Goal: Information Seeking & Learning: Learn about a topic

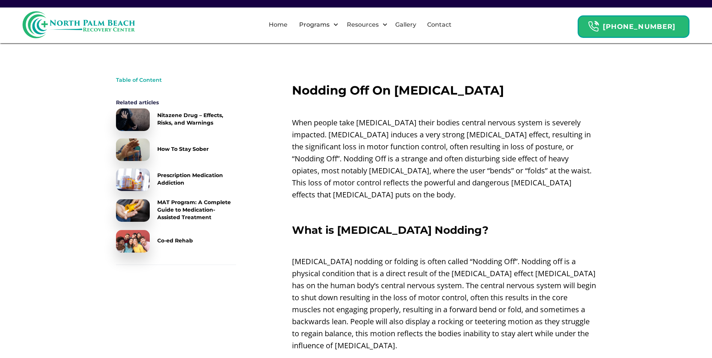
scroll to position [263, 0]
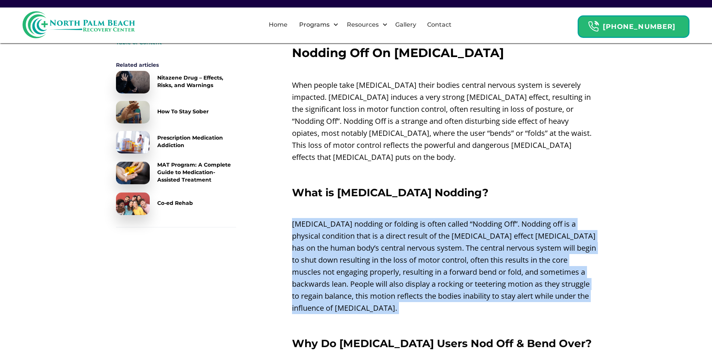
drag, startPoint x: 291, startPoint y: 210, endPoint x: 612, endPoint y: 309, distance: 335.0
drag, startPoint x: 612, startPoint y: 309, endPoint x: 646, endPoint y: 242, distance: 75.2
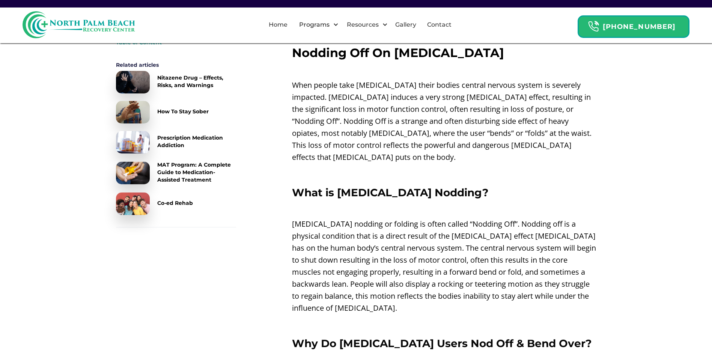
click at [369, 229] on p "[MEDICAL_DATA] nodding or folding is often called “Nodding Off”. Nodding off is…" at bounding box center [444, 266] width 304 height 96
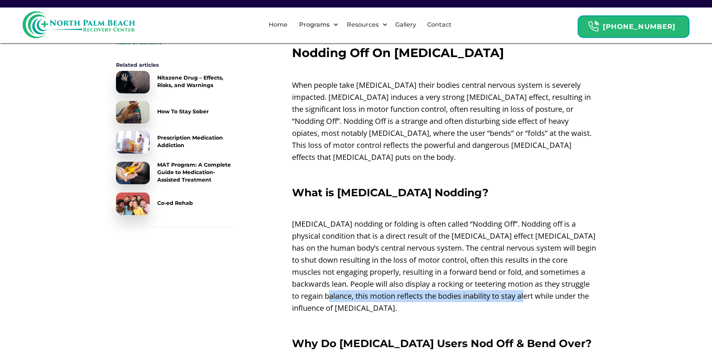
drag, startPoint x: 352, startPoint y: 282, endPoint x: 548, endPoint y: 279, distance: 196.2
click at [548, 279] on p "[MEDICAL_DATA] nodding or folding is often called “Nodding Off”. Nodding off is…" at bounding box center [444, 266] width 304 height 96
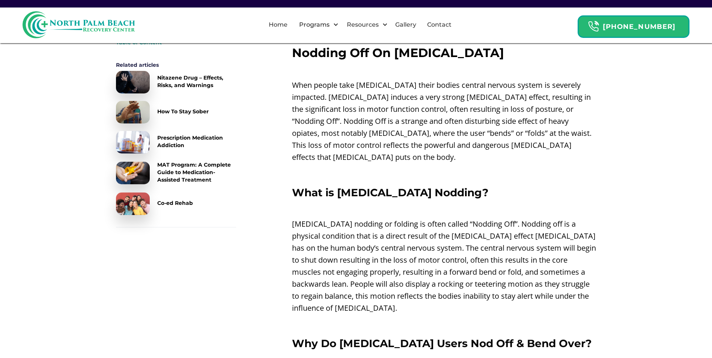
drag, startPoint x: 548, startPoint y: 279, endPoint x: 376, endPoint y: 302, distance: 173.3
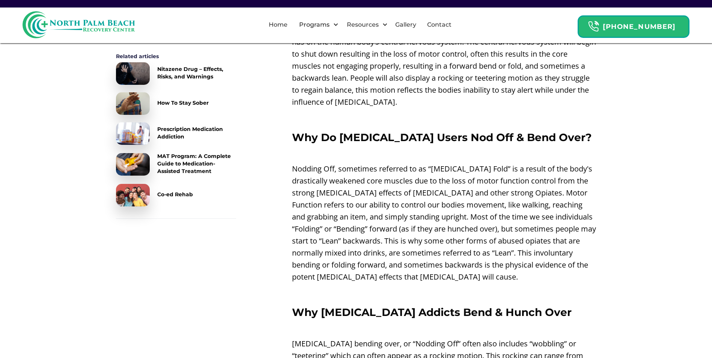
scroll to position [488, 0]
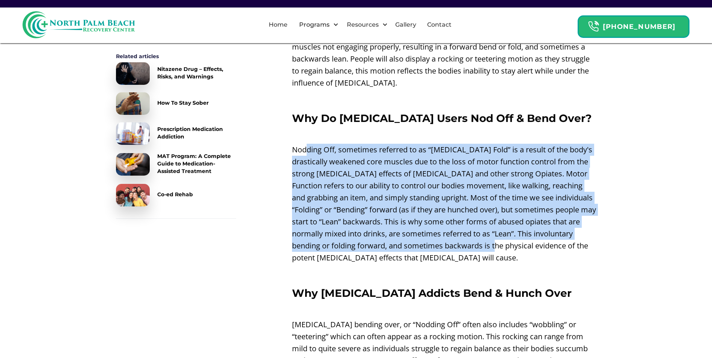
drag, startPoint x: 305, startPoint y: 136, endPoint x: 512, endPoint y: 239, distance: 231.4
click at [512, 239] on p "Nodding Off, sometimes referred to as “[MEDICAL_DATA] Fold” is a result of the …" at bounding box center [444, 204] width 304 height 120
drag, startPoint x: 512, startPoint y: 239, endPoint x: 481, endPoint y: 197, distance: 52.6
click at [481, 197] on p "Nodding Off, sometimes referred to as “[MEDICAL_DATA] Fold” is a result of the …" at bounding box center [444, 204] width 304 height 120
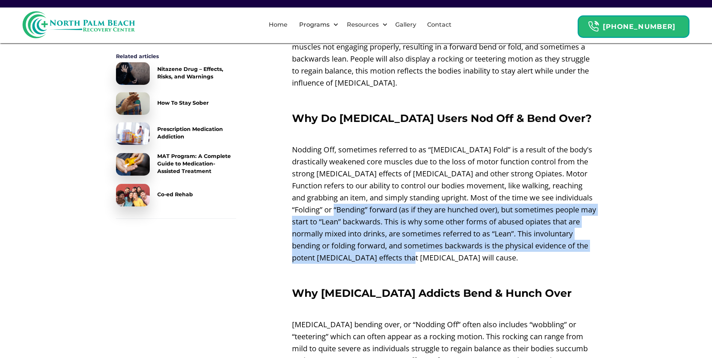
drag, startPoint x: 350, startPoint y: 193, endPoint x: 467, endPoint y: 251, distance: 130.5
click at [467, 251] on p "Nodding Off, sometimes referred to as “[MEDICAL_DATA] Fold” is a result of the …" at bounding box center [444, 204] width 304 height 120
drag, startPoint x: 467, startPoint y: 251, endPoint x: 502, endPoint y: 218, distance: 48.6
click at [502, 218] on p "Nodding Off, sometimes referred to as “[MEDICAL_DATA] Fold” is a result of the …" at bounding box center [444, 204] width 304 height 120
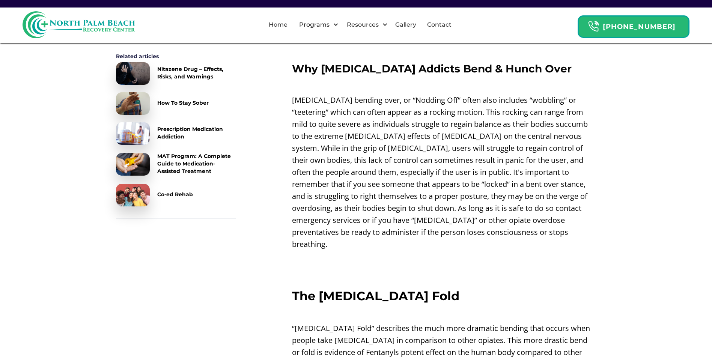
scroll to position [713, 0]
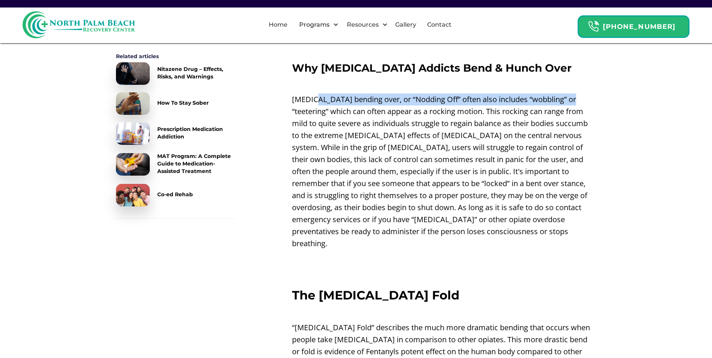
drag, startPoint x: 341, startPoint y: 87, endPoint x: 565, endPoint y: 87, distance: 223.6
click at [565, 93] on p "[MEDICAL_DATA] bending over, or “Nodding Off” often also includes “wobbling” or…" at bounding box center [444, 171] width 304 height 156
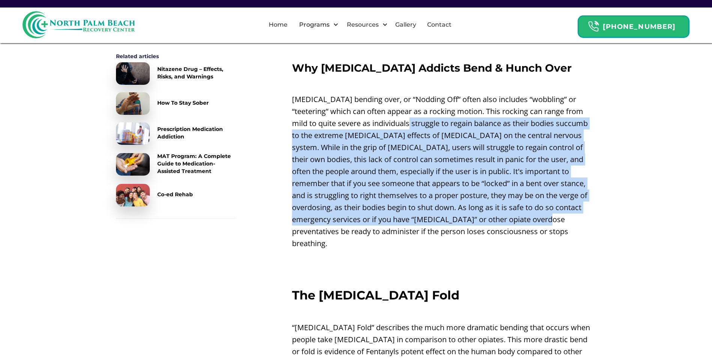
drag, startPoint x: 403, startPoint y: 116, endPoint x: 514, endPoint y: 207, distance: 143.4
click at [514, 207] on p "[MEDICAL_DATA] bending over, or “Nodding Off” often also includes “wobbling” or…" at bounding box center [444, 171] width 304 height 156
drag, startPoint x: 514, startPoint y: 207, endPoint x: 425, endPoint y: 135, distance: 114.4
click at [425, 135] on p "[MEDICAL_DATA] bending over, or “Nodding Off” often also includes “wobbling” or…" at bounding box center [444, 171] width 304 height 156
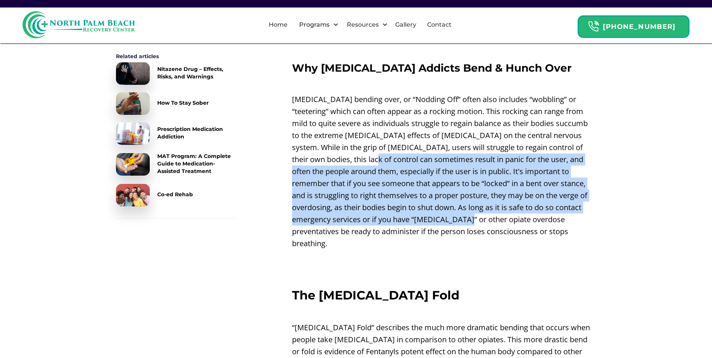
drag, startPoint x: 334, startPoint y: 144, endPoint x: 434, endPoint y: 208, distance: 118.9
click at [434, 208] on p "[MEDICAL_DATA] bending over, or “Nodding Off” often also includes “wobbling” or…" at bounding box center [444, 171] width 304 height 156
drag, startPoint x: 434, startPoint y: 208, endPoint x: 521, endPoint y: 142, distance: 109.3
click at [521, 142] on p "[MEDICAL_DATA] bending over, or “Nodding Off” often also includes “wobbling” or…" at bounding box center [444, 171] width 304 height 156
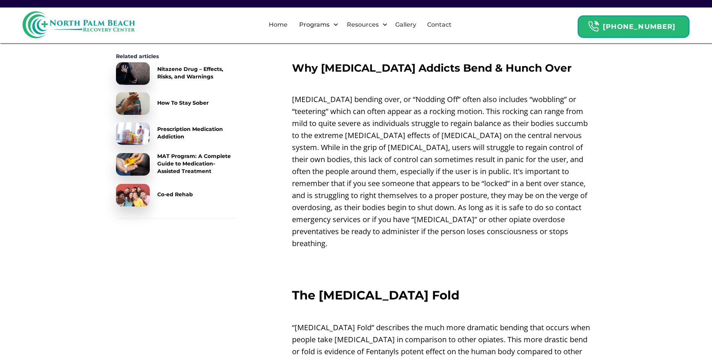
click at [400, 107] on p "[MEDICAL_DATA] bending over, or “Nodding Off” often also includes “wobbling” or…" at bounding box center [444, 171] width 304 height 156
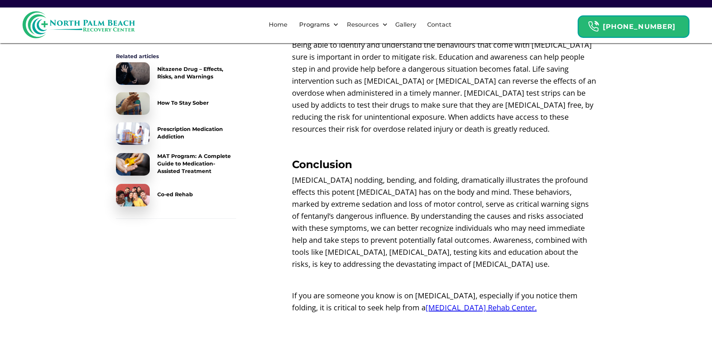
scroll to position [1576, 0]
